Goal: Use online tool/utility

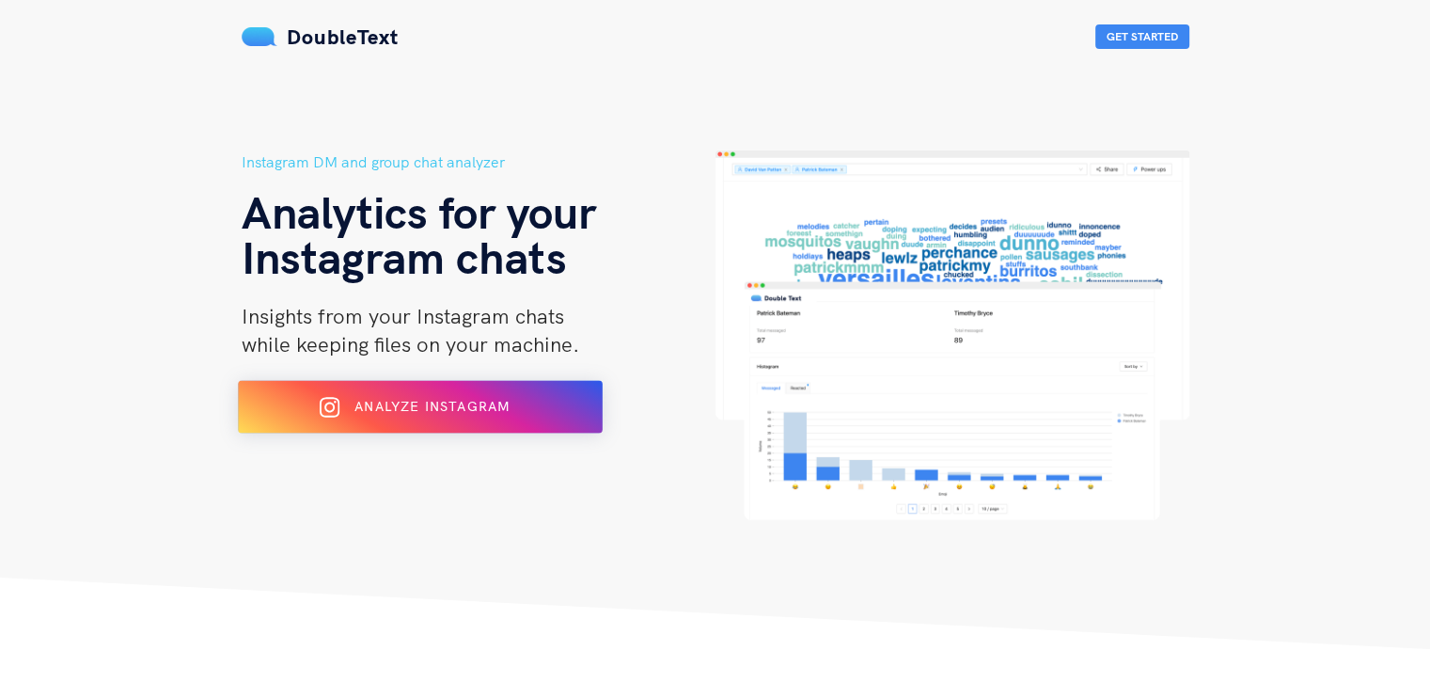
click at [437, 429] on button "Analyze Instagram" at bounding box center [420, 407] width 365 height 53
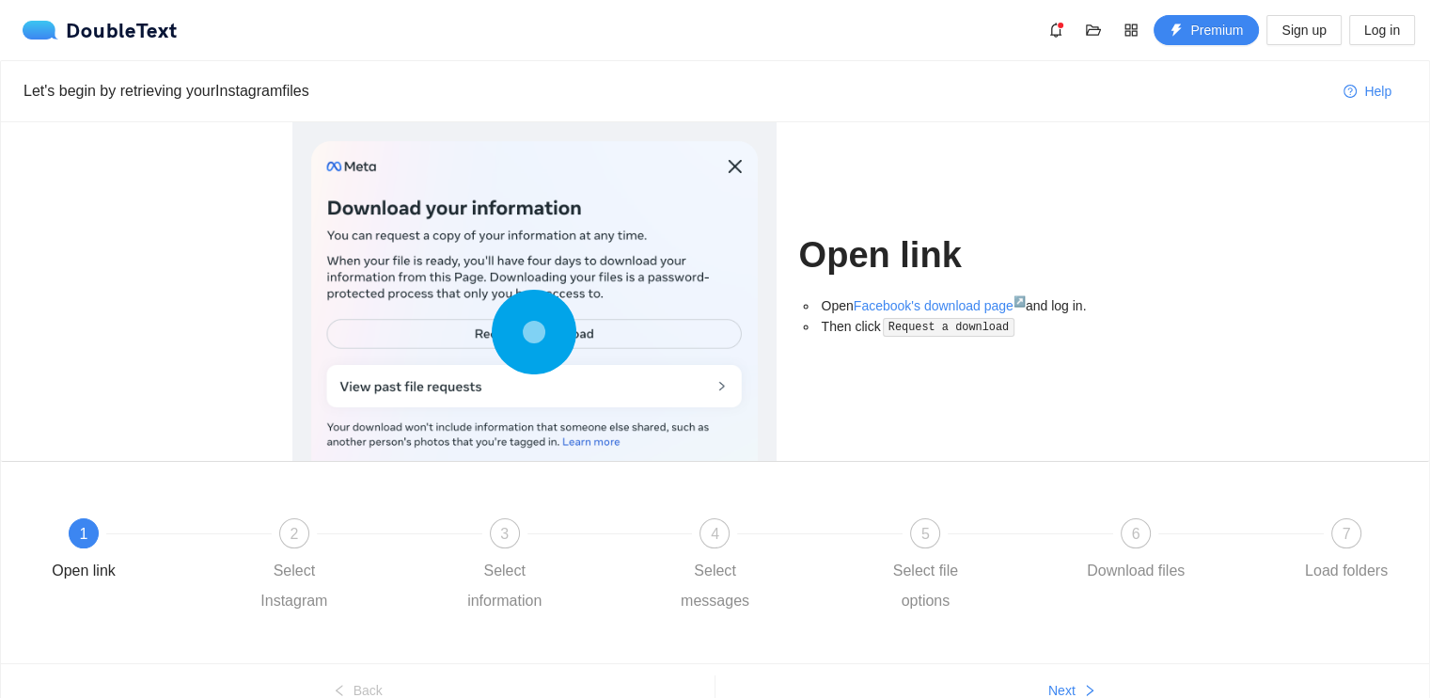
click at [536, 330] on circle at bounding box center [534, 332] width 4 height 4
click at [296, 542] on span "2" at bounding box center [294, 534] width 8 height 16
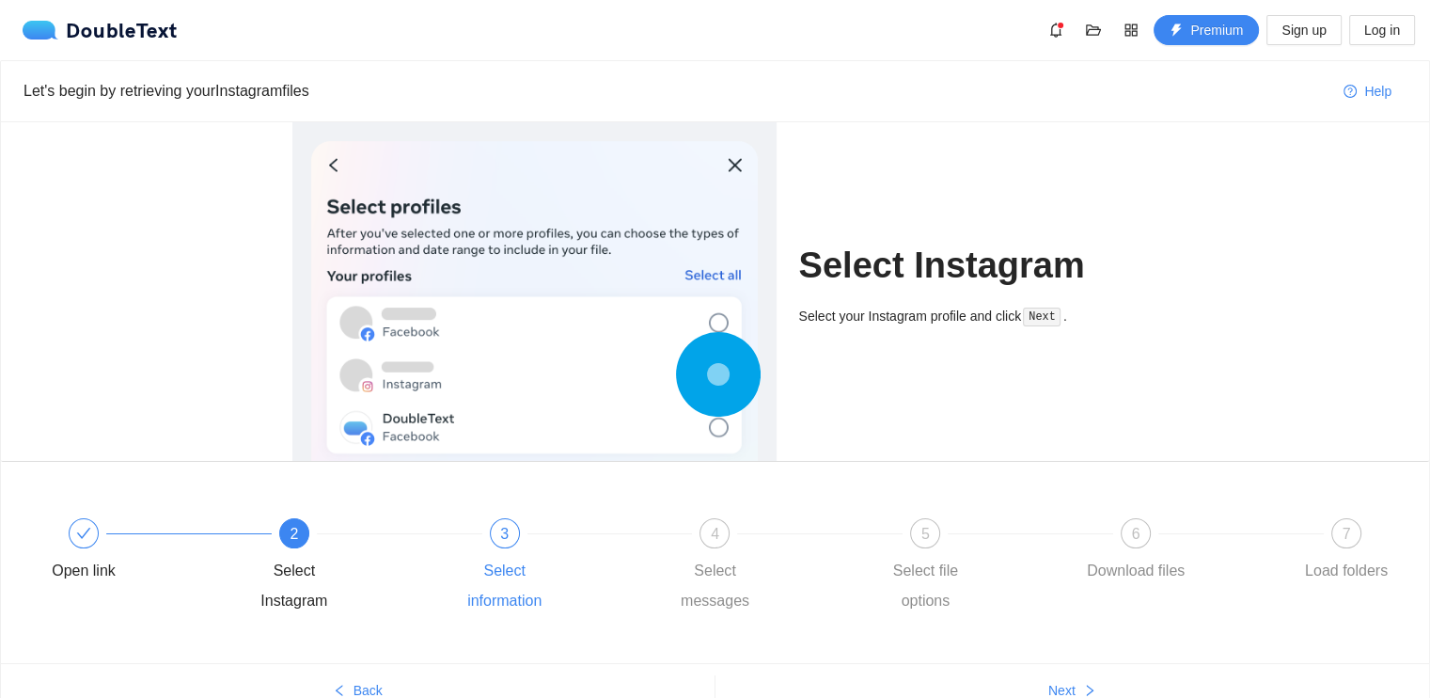
click at [491, 557] on div "Select information" at bounding box center [504, 586] width 109 height 60
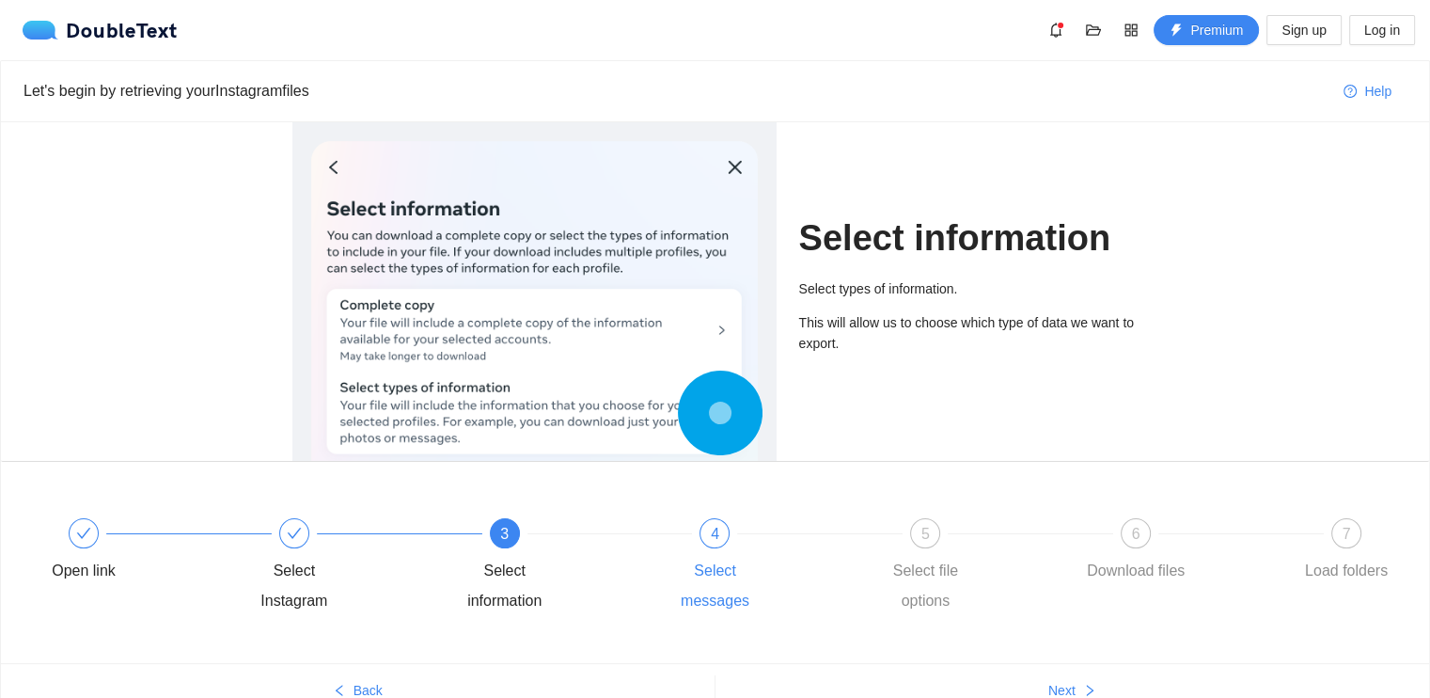
click at [712, 553] on div "4 Select messages" at bounding box center [765, 567] width 211 height 98
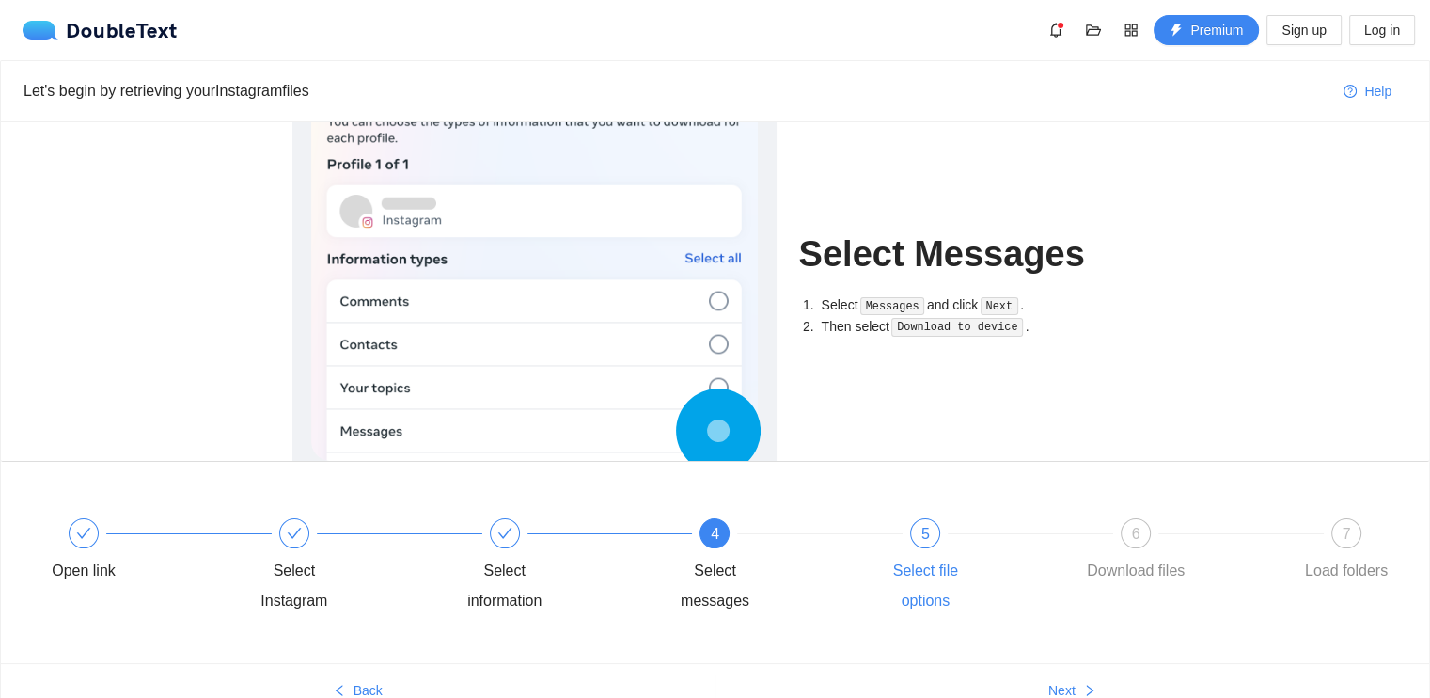
click at [936, 545] on div "5 Select file options" at bounding box center [976, 567] width 211 height 98
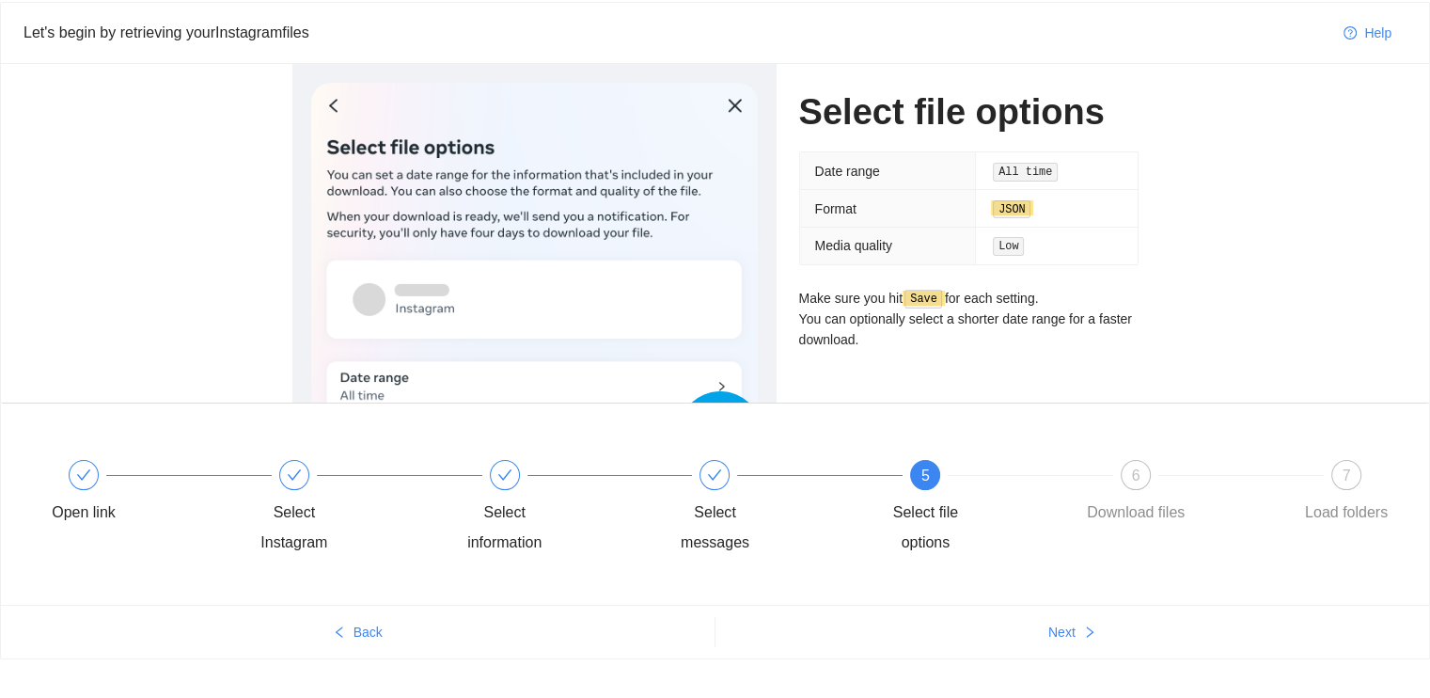
scroll to position [59, 0]
click at [1017, 244] on code "Low" at bounding box center [1008, 245] width 31 height 19
click at [1132, 484] on div "6" at bounding box center [1136, 474] width 30 height 30
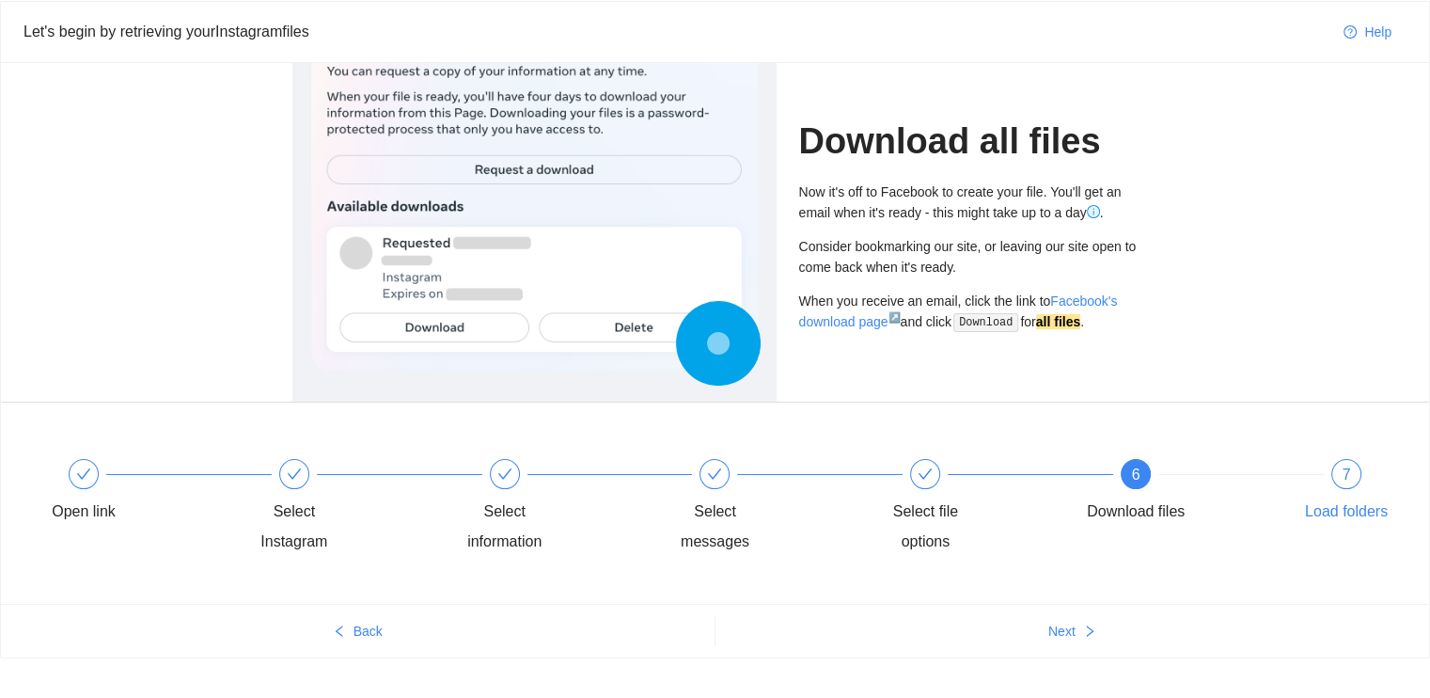
click at [1343, 487] on div "7" at bounding box center [1347, 474] width 30 height 30
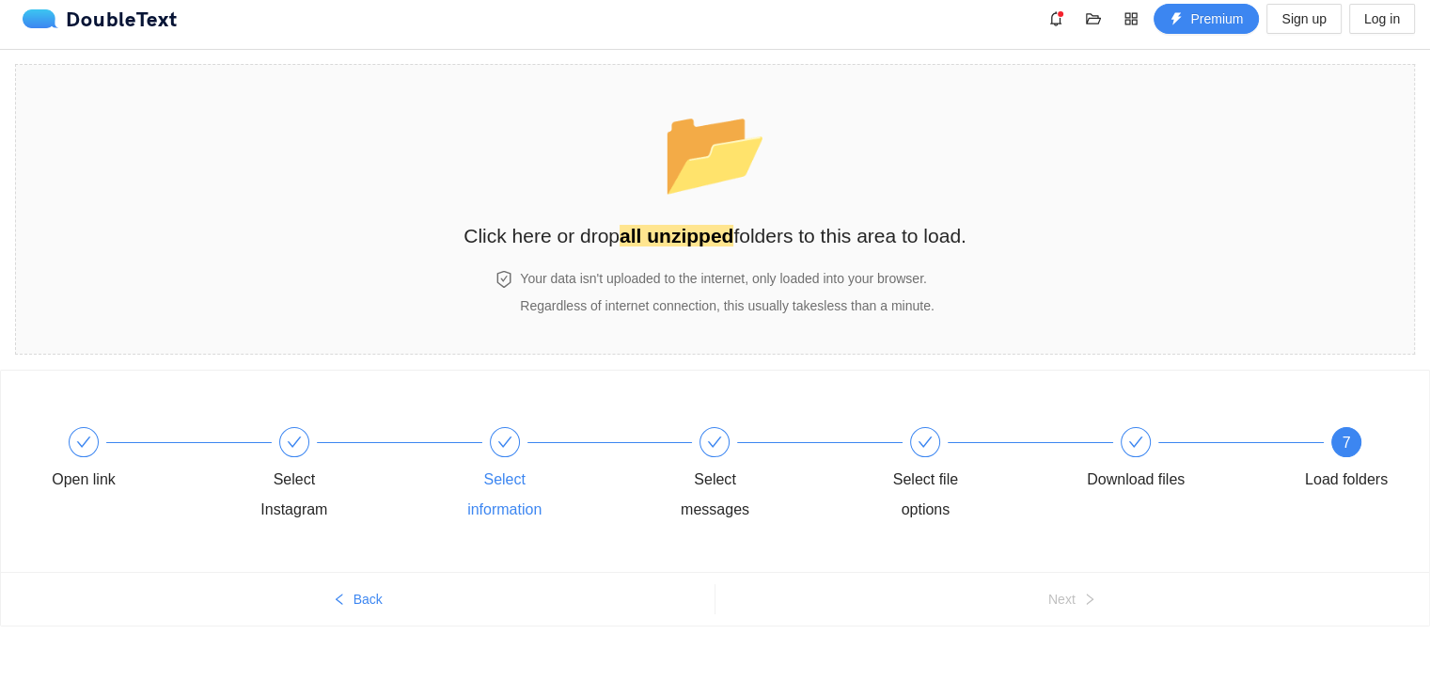
scroll to position [0, 0]
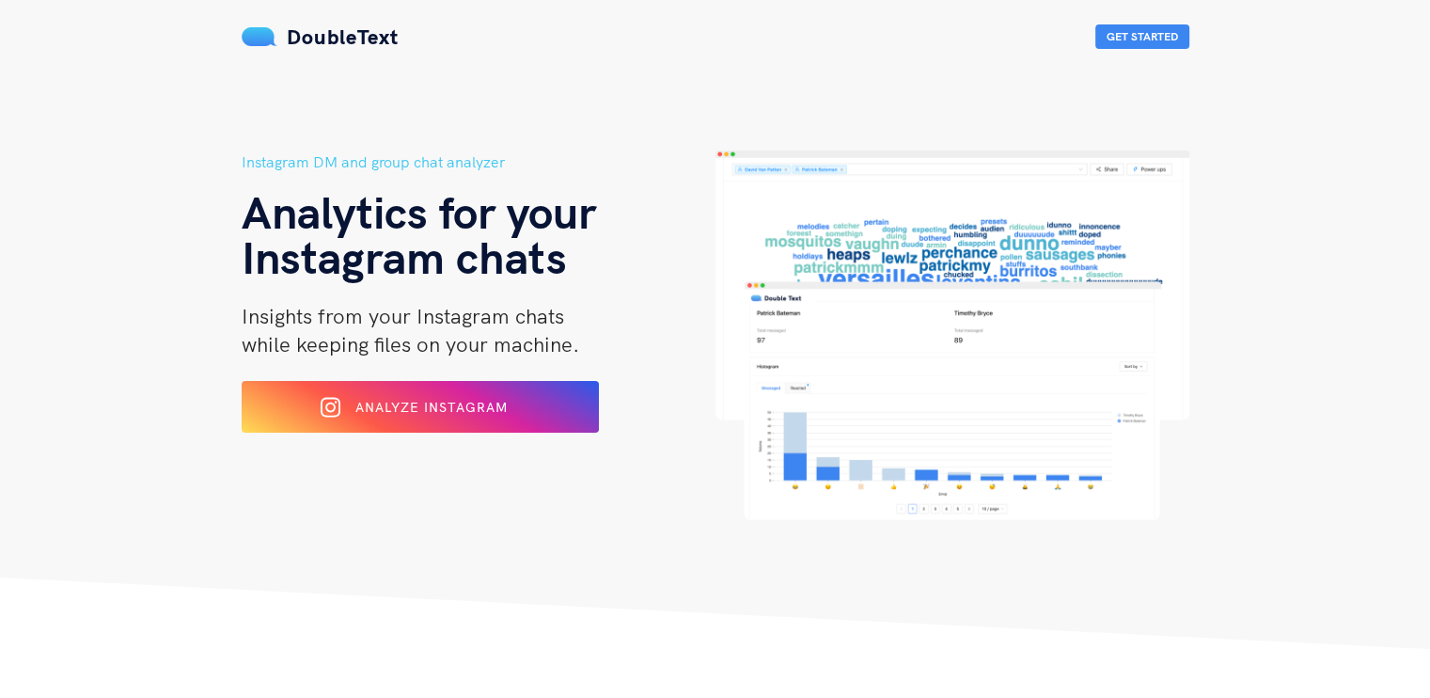
scroll to position [30, 0]
